Goal: Task Accomplishment & Management: Complete application form

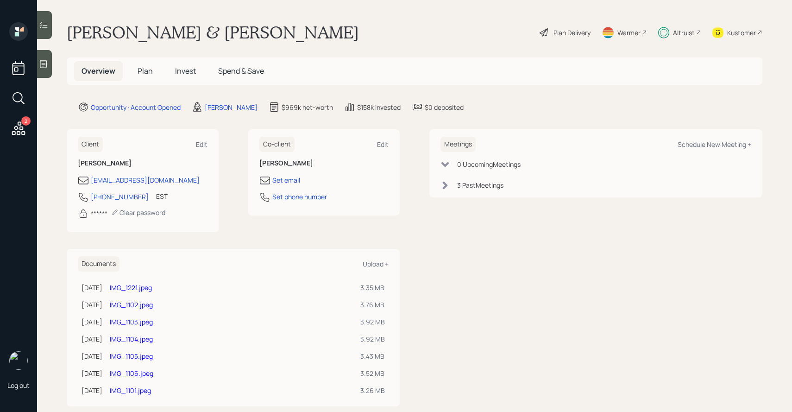
click at [142, 67] on span "Plan" at bounding box center [145, 71] width 15 height 10
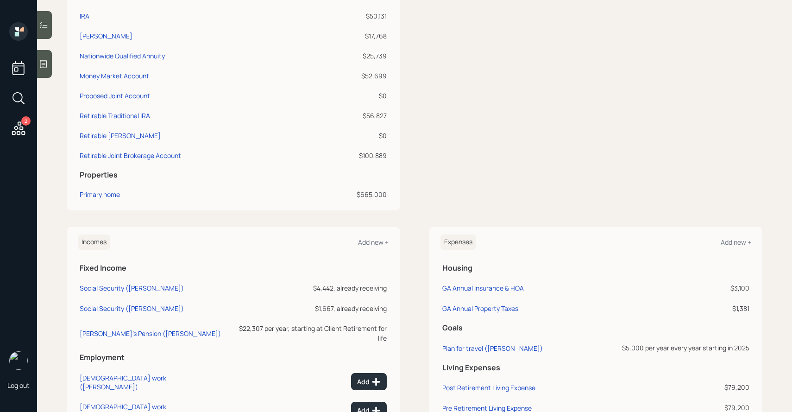
scroll to position [303, 0]
click at [114, 195] on div "Primary home" at bounding box center [100, 194] width 40 height 10
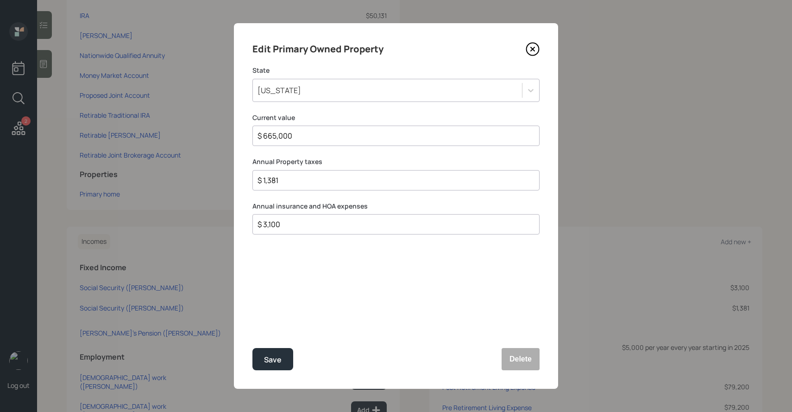
click at [325, 132] on input "$ 665,000" at bounding box center [393, 135] width 272 height 11
type input "$ 665,001"
click at [253, 348] on button "Save" at bounding box center [273, 359] width 41 height 22
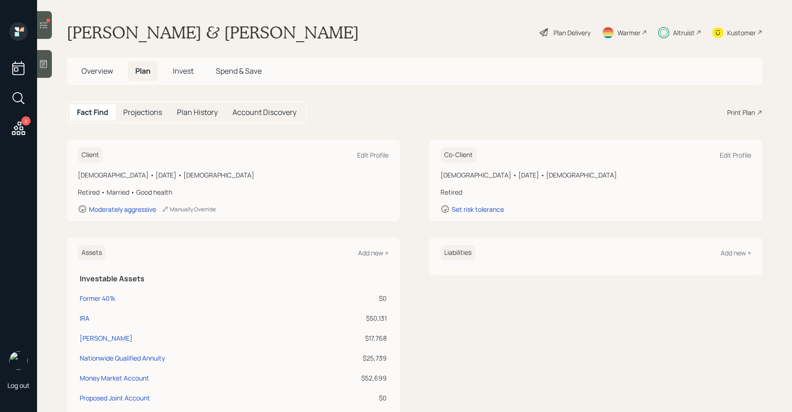
click at [43, 36] on div at bounding box center [44, 25] width 15 height 28
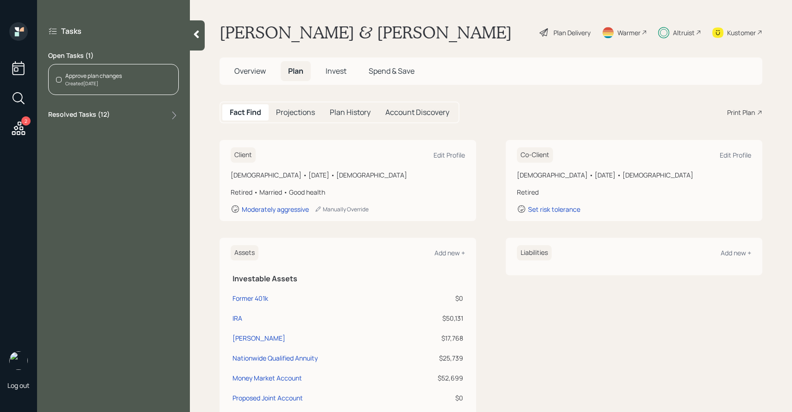
click at [84, 86] on div "Created Today" at bounding box center [93, 83] width 57 height 7
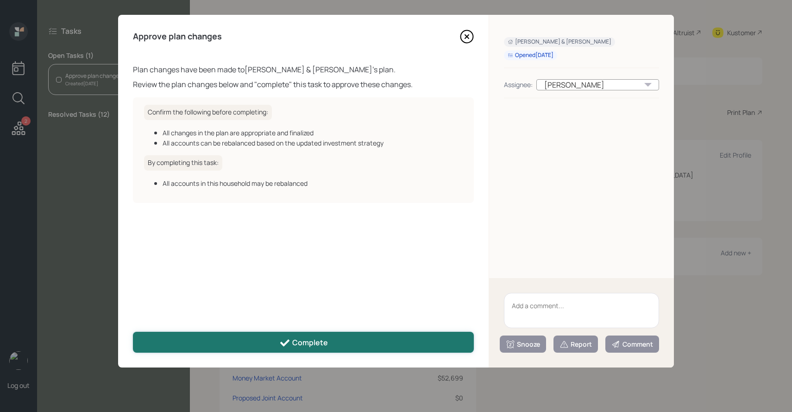
click at [237, 347] on button "Complete" at bounding box center [303, 342] width 341 height 21
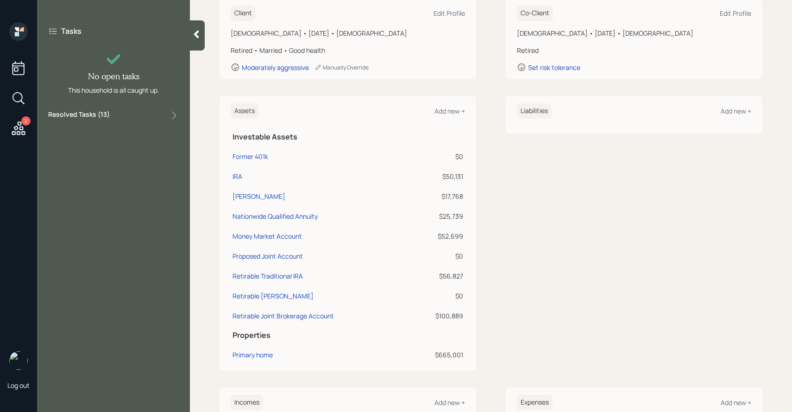
scroll to position [178, 0]
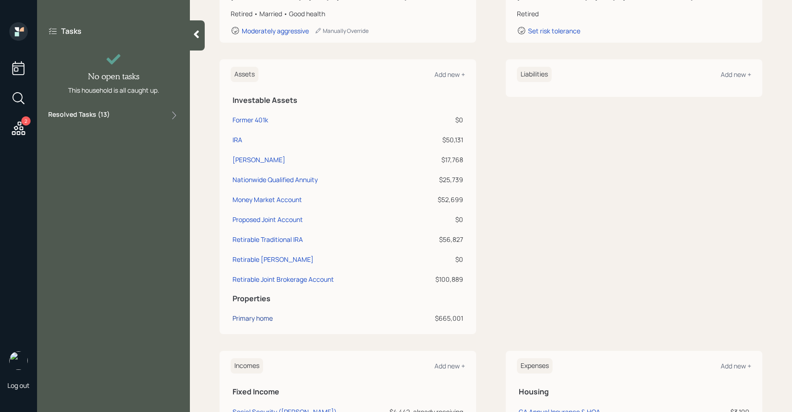
click at [256, 320] on div "Primary home" at bounding box center [253, 318] width 40 height 10
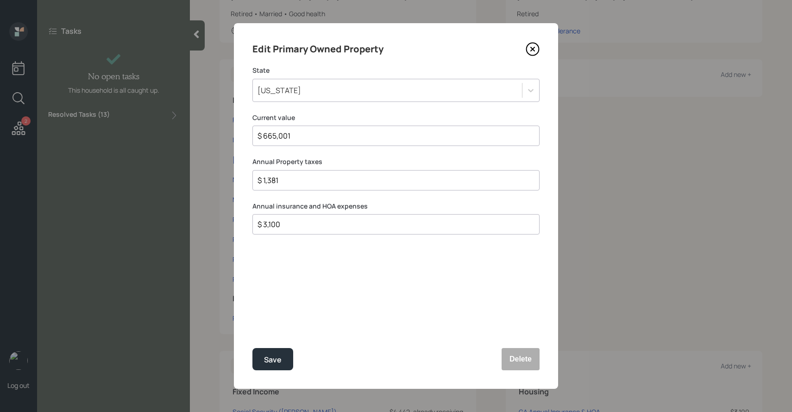
click at [311, 139] on input "$ 665,001" at bounding box center [393, 135] width 272 height 11
type input "$ 665,000"
click at [253, 348] on button "Save" at bounding box center [273, 359] width 41 height 22
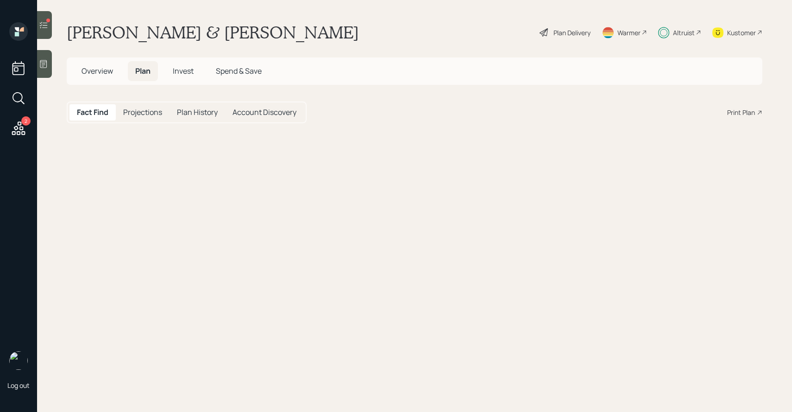
click at [44, 31] on div at bounding box center [44, 25] width 15 height 28
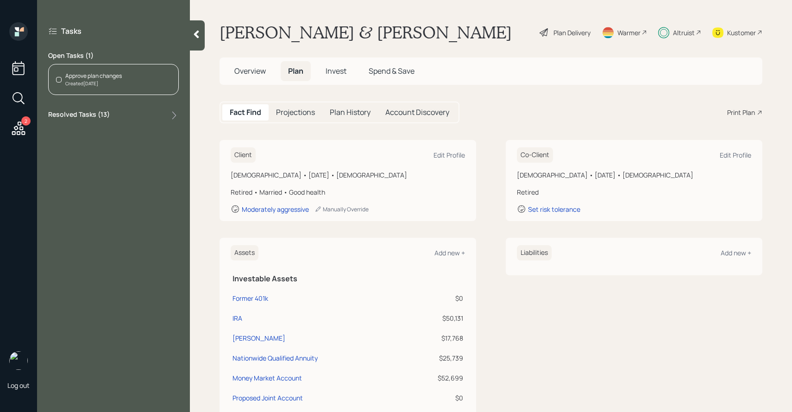
click at [104, 82] on div "Created Today" at bounding box center [93, 83] width 57 height 7
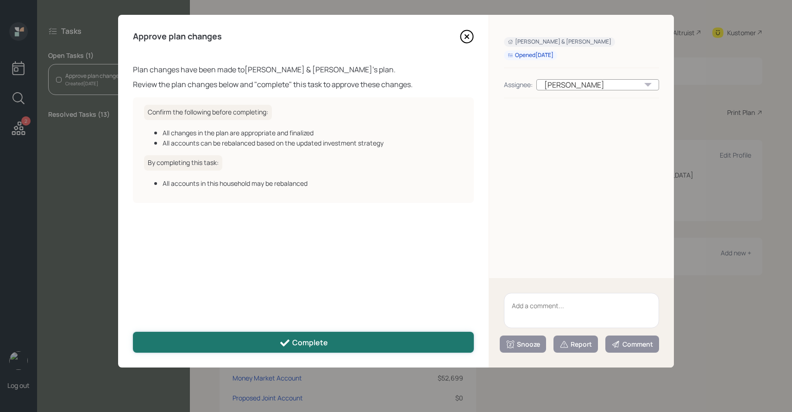
click at [237, 335] on button "Complete" at bounding box center [303, 342] width 341 height 21
